Goal: Task Accomplishment & Management: Manage account settings

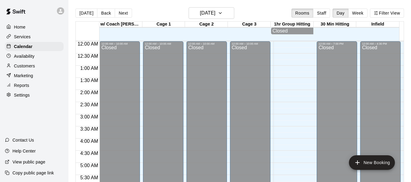
scroll to position [417, 0]
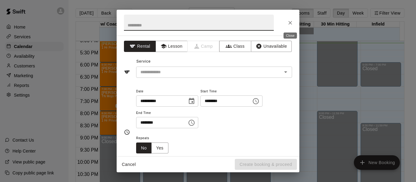
click at [285, 25] on button "Close" at bounding box center [290, 22] width 11 height 11
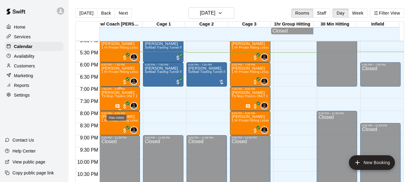
click at [117, 108] on icon "Has notes" at bounding box center [117, 106] width 5 height 5
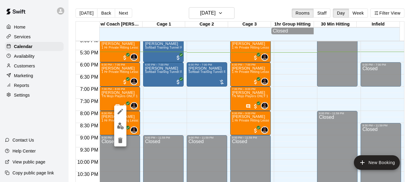
click at [163, 106] on div at bounding box center [208, 91] width 416 height 182
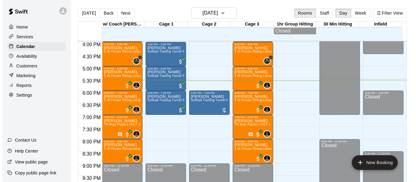
scroll to position [387, 0]
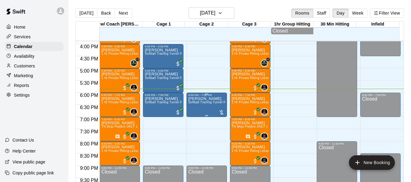
click at [202, 104] on span "Softball Training Tunnel Rental" at bounding box center [210, 102] width 45 height 3
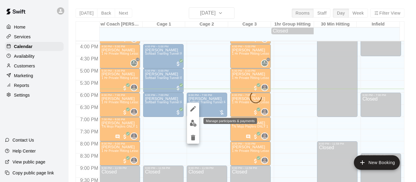
click at [195, 123] on img "edit" at bounding box center [193, 123] width 7 height 7
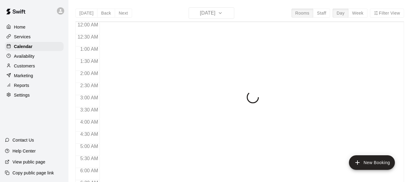
scroll to position [417, 0]
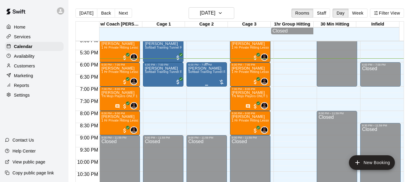
click at [215, 80] on div "Valerie Kaff Softball Training Tunnel Rental" at bounding box center [206, 157] width 37 height 182
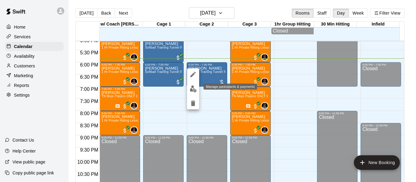
click at [190, 87] on img "edit" at bounding box center [193, 89] width 7 height 7
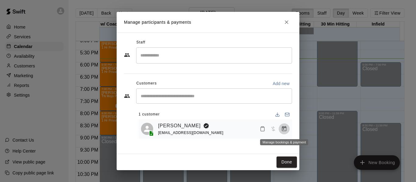
click at [281, 129] on icon "Manage bookings & payment" at bounding box center [284, 129] width 6 height 6
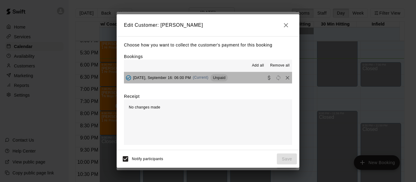
click at [259, 81] on button "Tuesday, September 16: 06:00 PM (Current) Unpaid" at bounding box center [208, 77] width 168 height 11
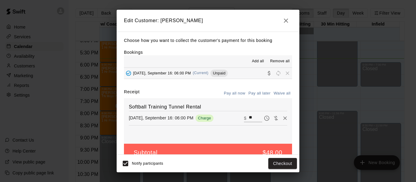
click at [250, 119] on input "**" at bounding box center [255, 118] width 13 height 8
type input "*"
type input "**"
click at [290, 160] on button "Checkout" at bounding box center [282, 163] width 29 height 11
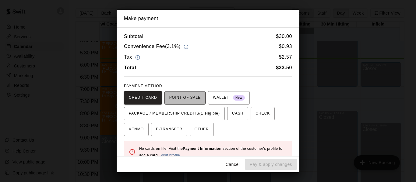
click at [188, 96] on span "POINT OF SALE" at bounding box center [184, 98] width 31 height 10
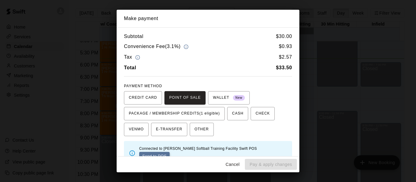
click at [170, 152] on button "Send to POS" at bounding box center [154, 156] width 30 height 9
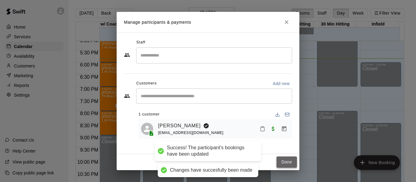
click at [290, 166] on button "Done" at bounding box center [286, 162] width 20 height 11
